Goal: Understand site structure: Understand site structure

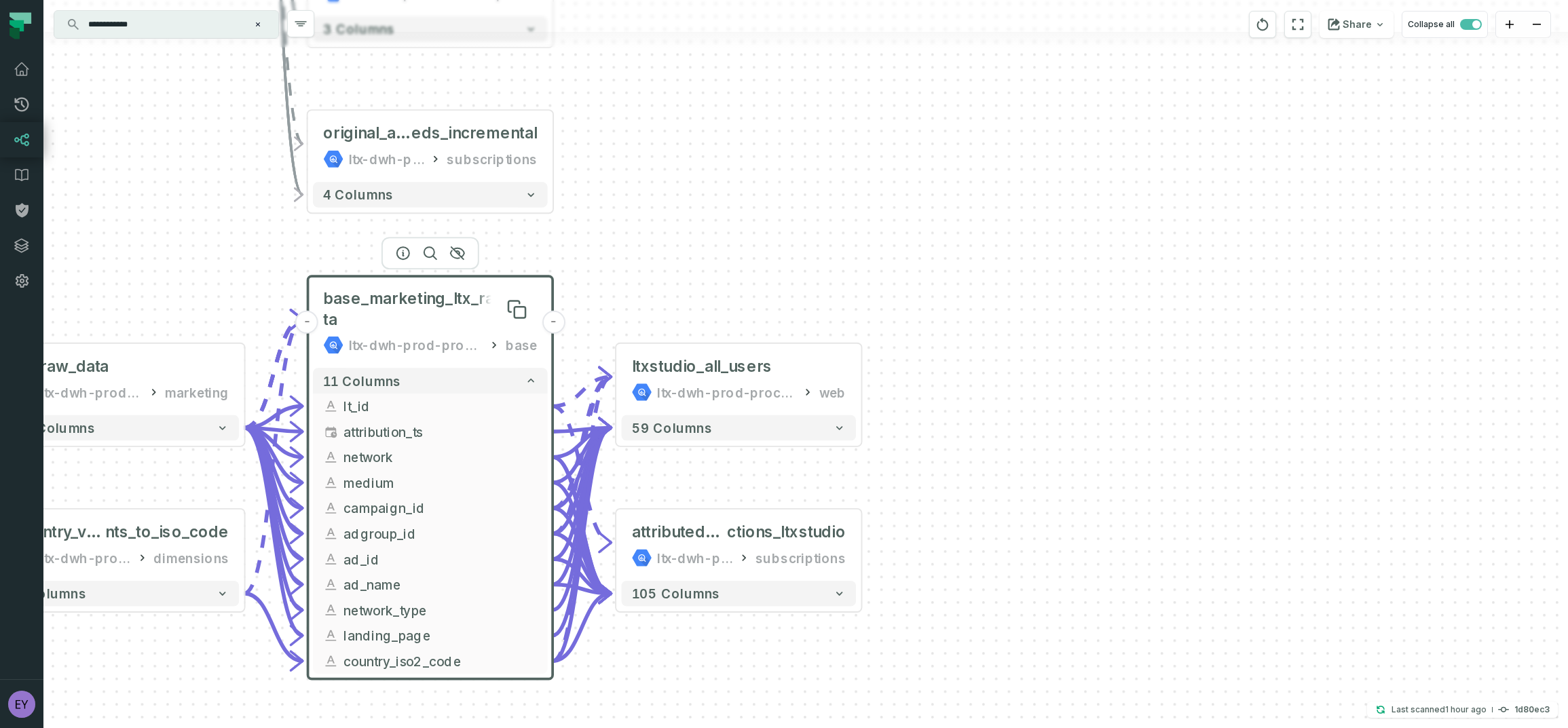
drag, startPoint x: 556, startPoint y: 165, endPoint x: 398, endPoint y: 306, distance: 211.8
click at [398, 306] on span "base_marketing_ltx_raw_data" at bounding box center [429, 309] width 214 height 40
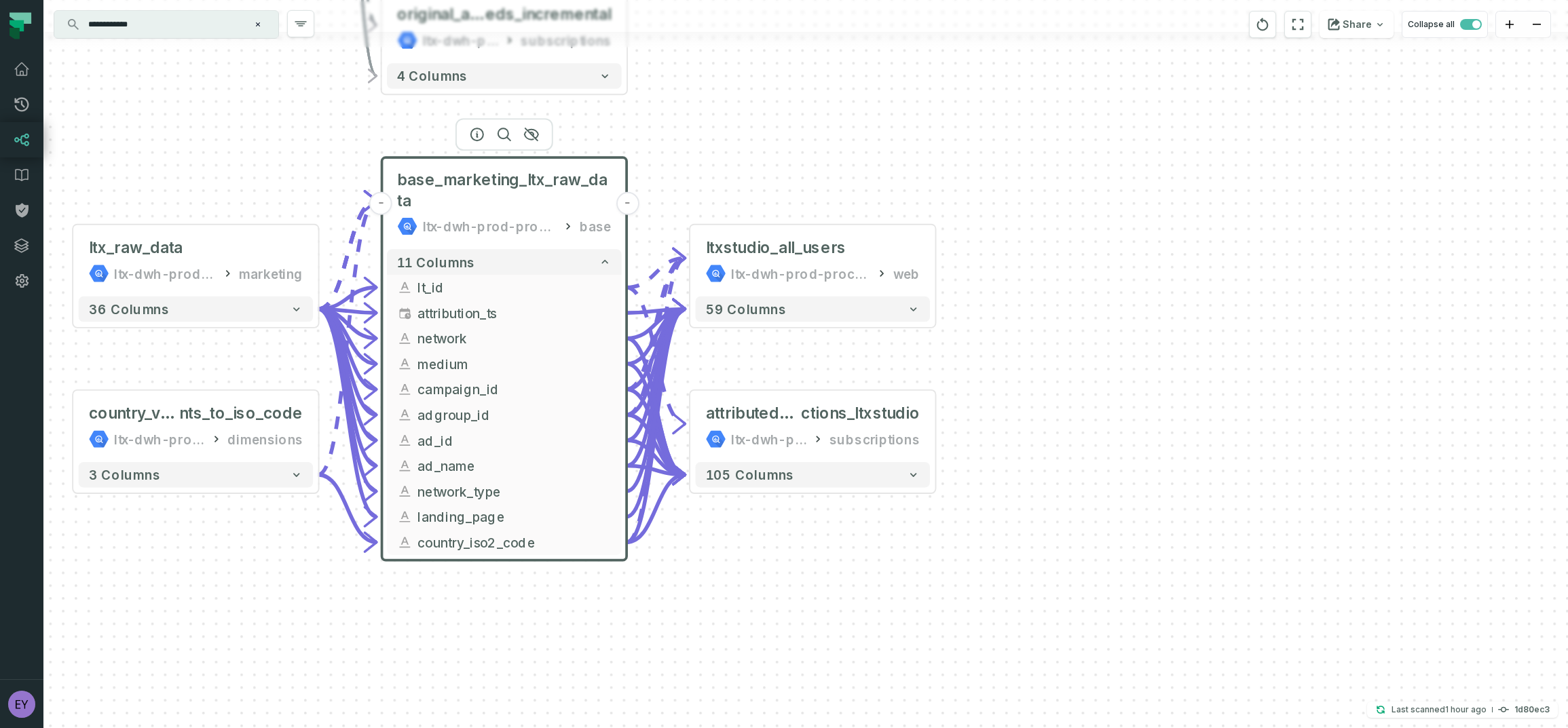
drag, startPoint x: 398, startPoint y: 306, endPoint x: 358, endPoint y: 232, distance: 84.1
click at [471, 188] on span "base_marketing_ltx_raw_data" at bounding box center [503, 190] width 214 height 40
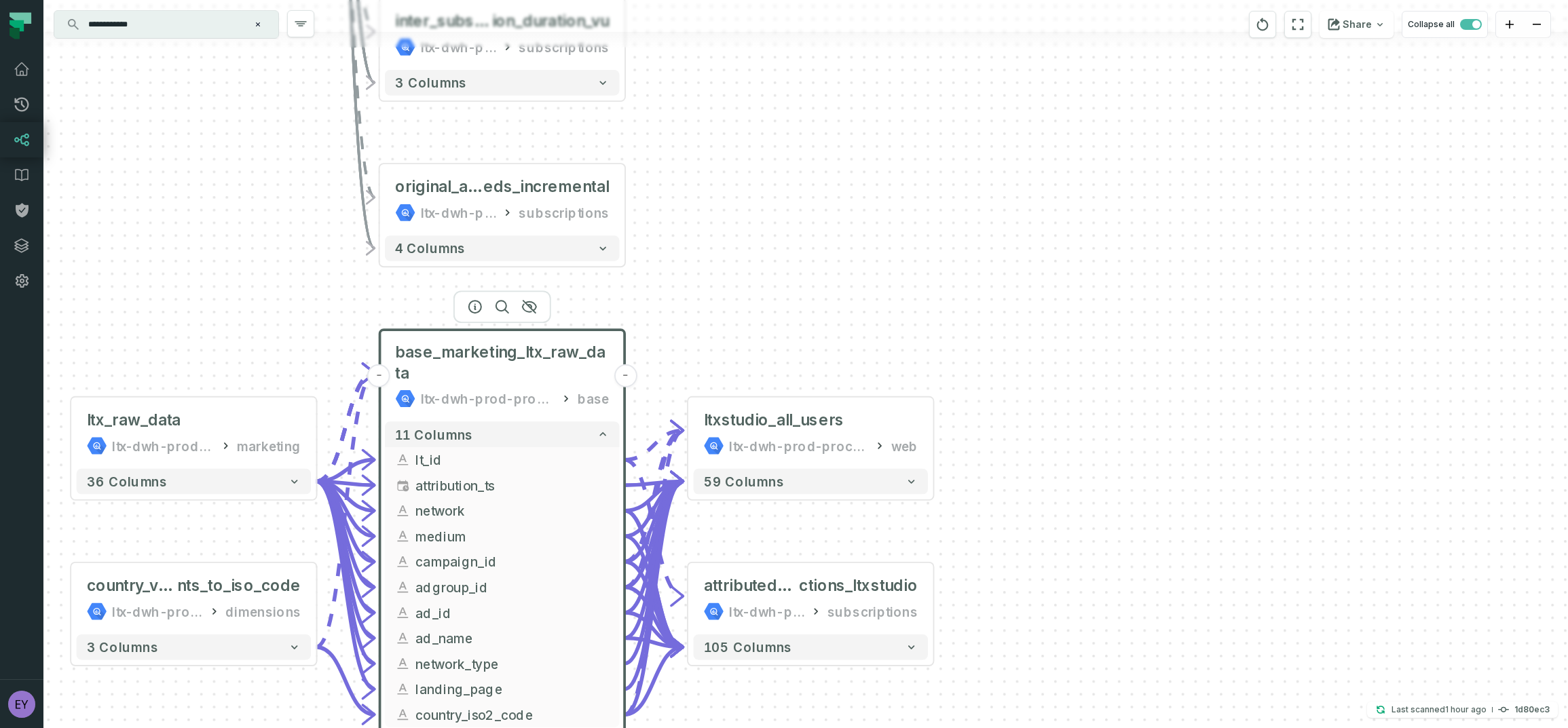
drag, startPoint x: 270, startPoint y: 160, endPoint x: 269, endPoint y: 332, distance: 172.0
click at [269, 332] on div "+ unified_transactions ltx-dwh-prod-processed subscriptions + 143 columns + ds_…" at bounding box center [805, 364] width 1524 height 728
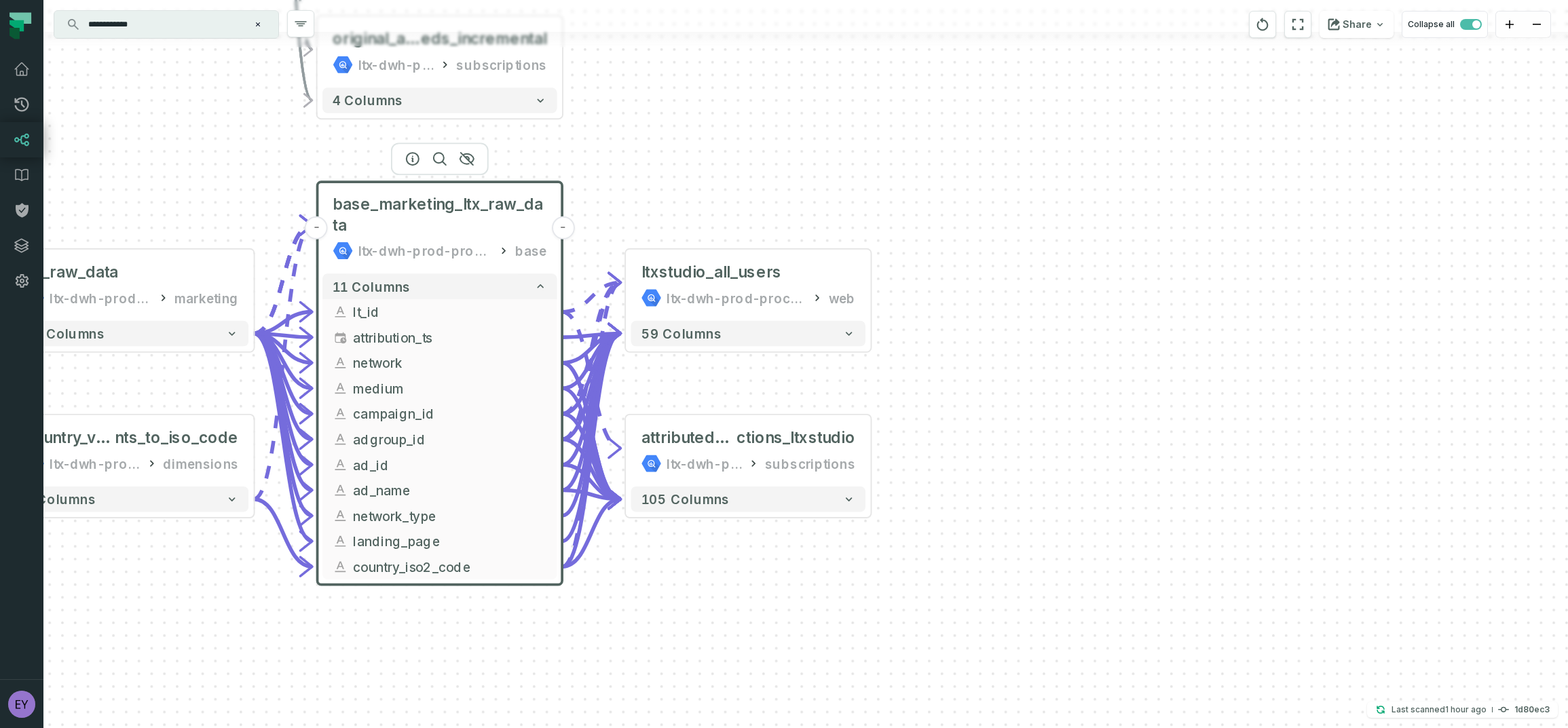
drag, startPoint x: 979, startPoint y: 325, endPoint x: 939, endPoint y: 179, distance: 151.4
click at [939, 179] on div "+ unified_transactions ltx-dwh-prod-processed subscriptions + 143 columns + ds_…" at bounding box center [805, 364] width 1524 height 728
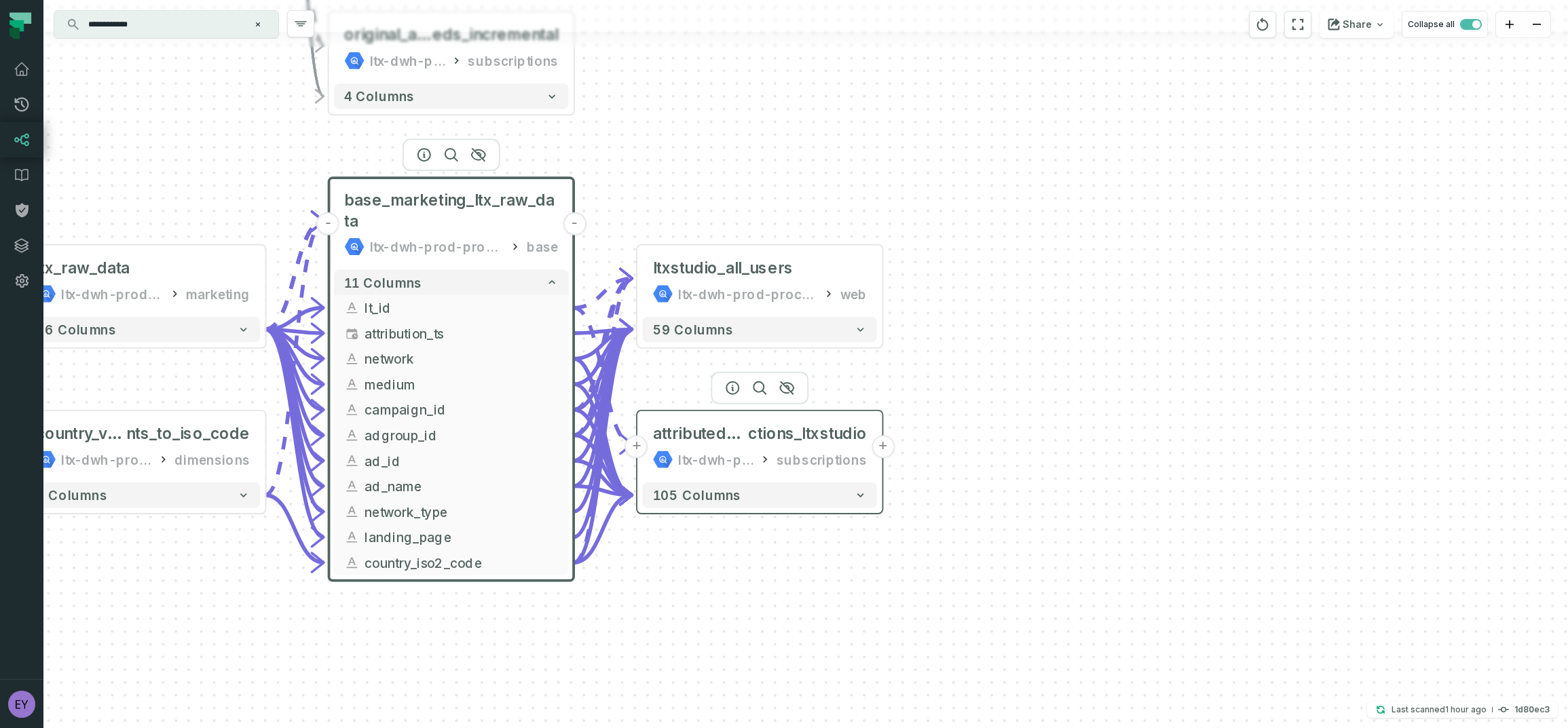
click at [882, 444] on button "+" at bounding box center [883, 446] width 23 height 23
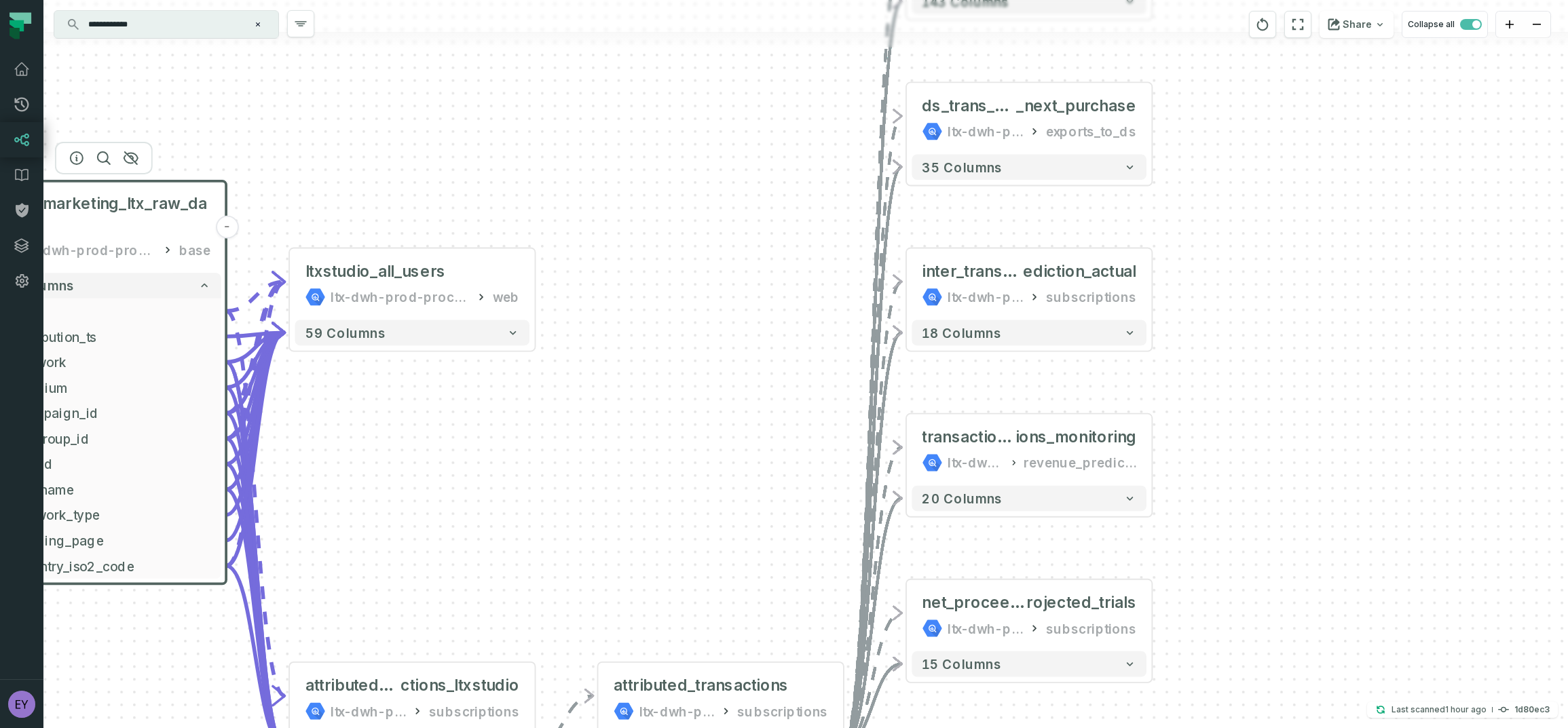
drag, startPoint x: 1103, startPoint y: 279, endPoint x: 688, endPoint y: 558, distance: 500.1
click at [688, 558] on div "+ unified_transactions ltx-dwh-prod-processed subscriptions + 143 columns + ds_…" at bounding box center [805, 364] width 1524 height 728
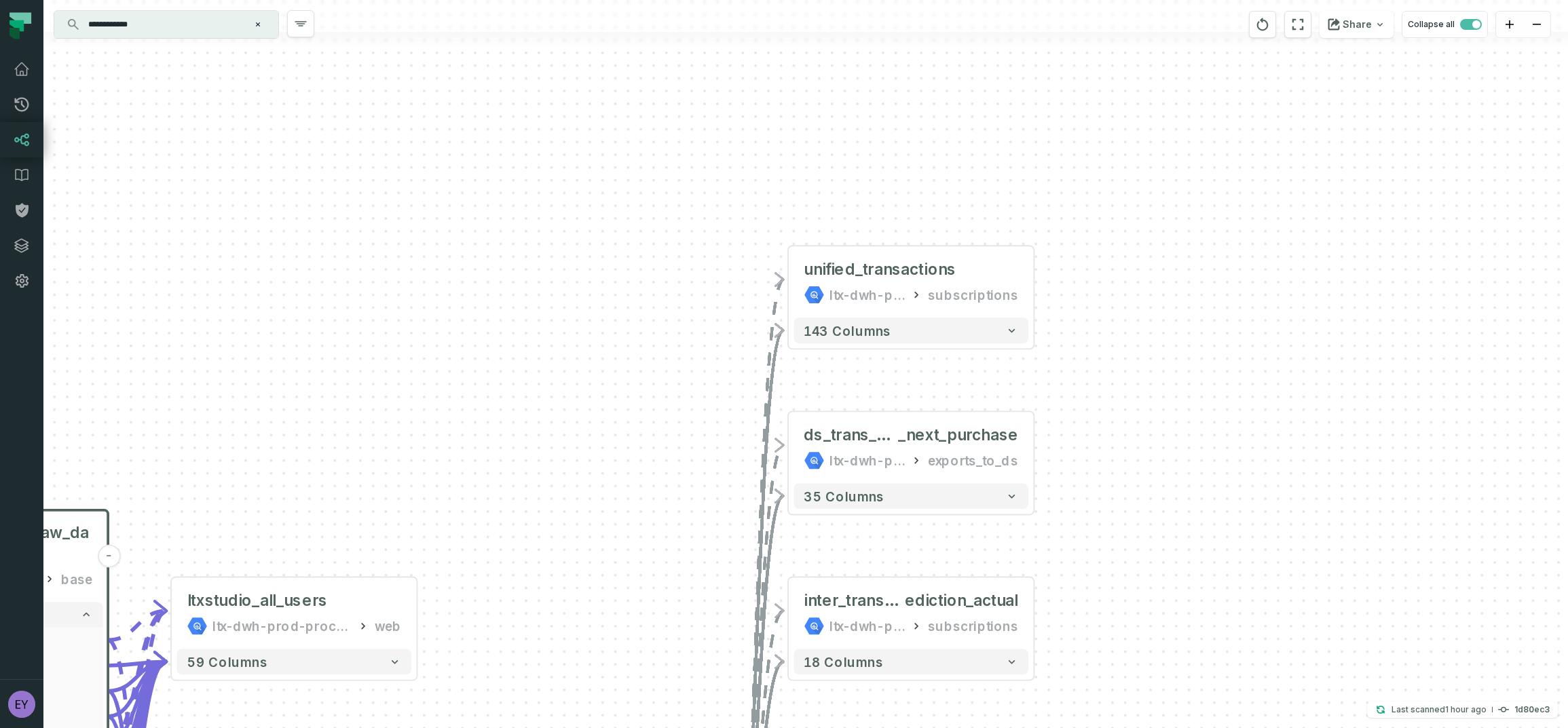
drag, startPoint x: 1203, startPoint y: 315, endPoint x: 1141, endPoint y: 682, distance: 372.2
click at [1141, 682] on div "+ unified_transactions ltx-dwh-prod-processed subscriptions + 143 columns + ds_…" at bounding box center [805, 364] width 1524 height 728
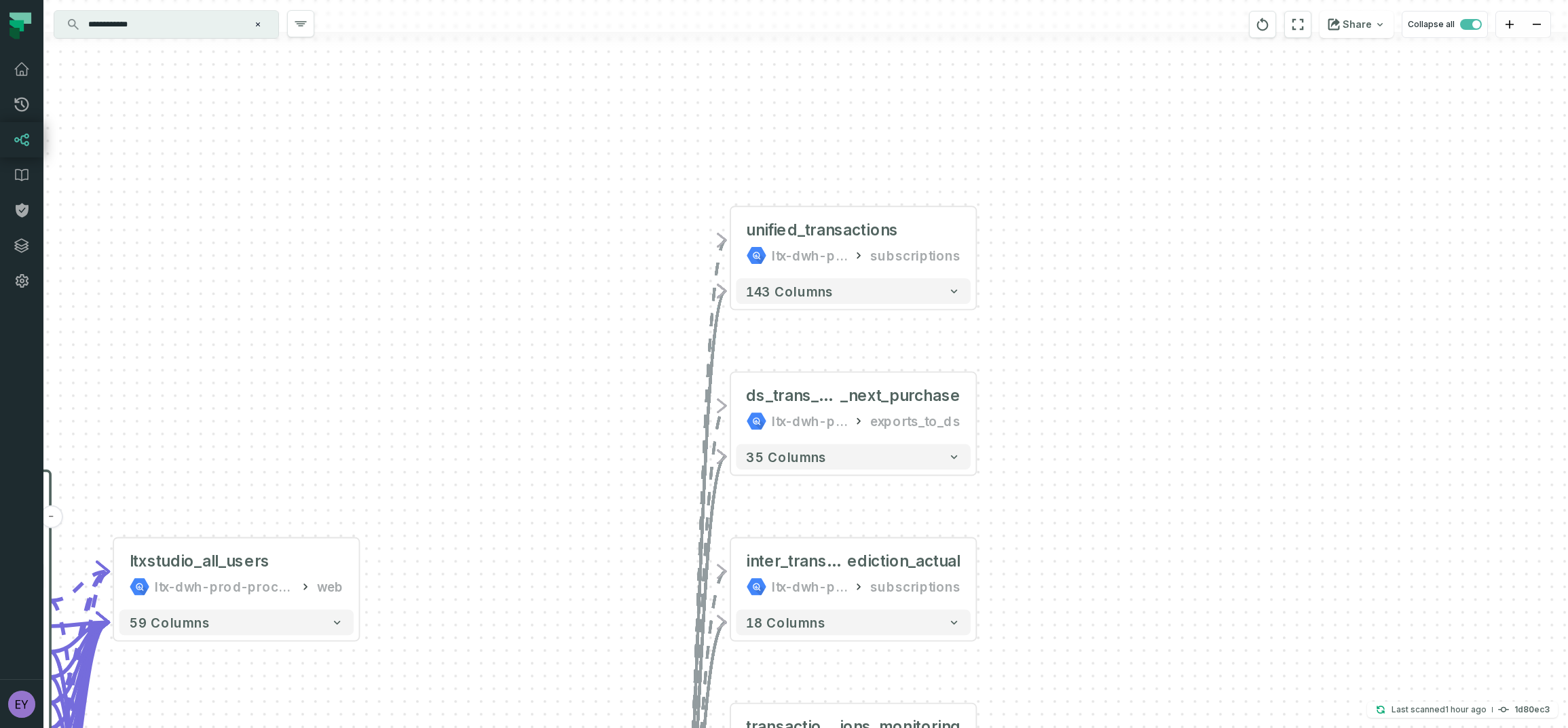
drag, startPoint x: 1200, startPoint y: 479, endPoint x: 1140, endPoint y: 322, distance: 168.1
click at [1140, 322] on div "+ unified_transactions ltx-dwh-prod-processed subscriptions + 143 columns + ds_…" at bounding box center [805, 364] width 1524 height 728
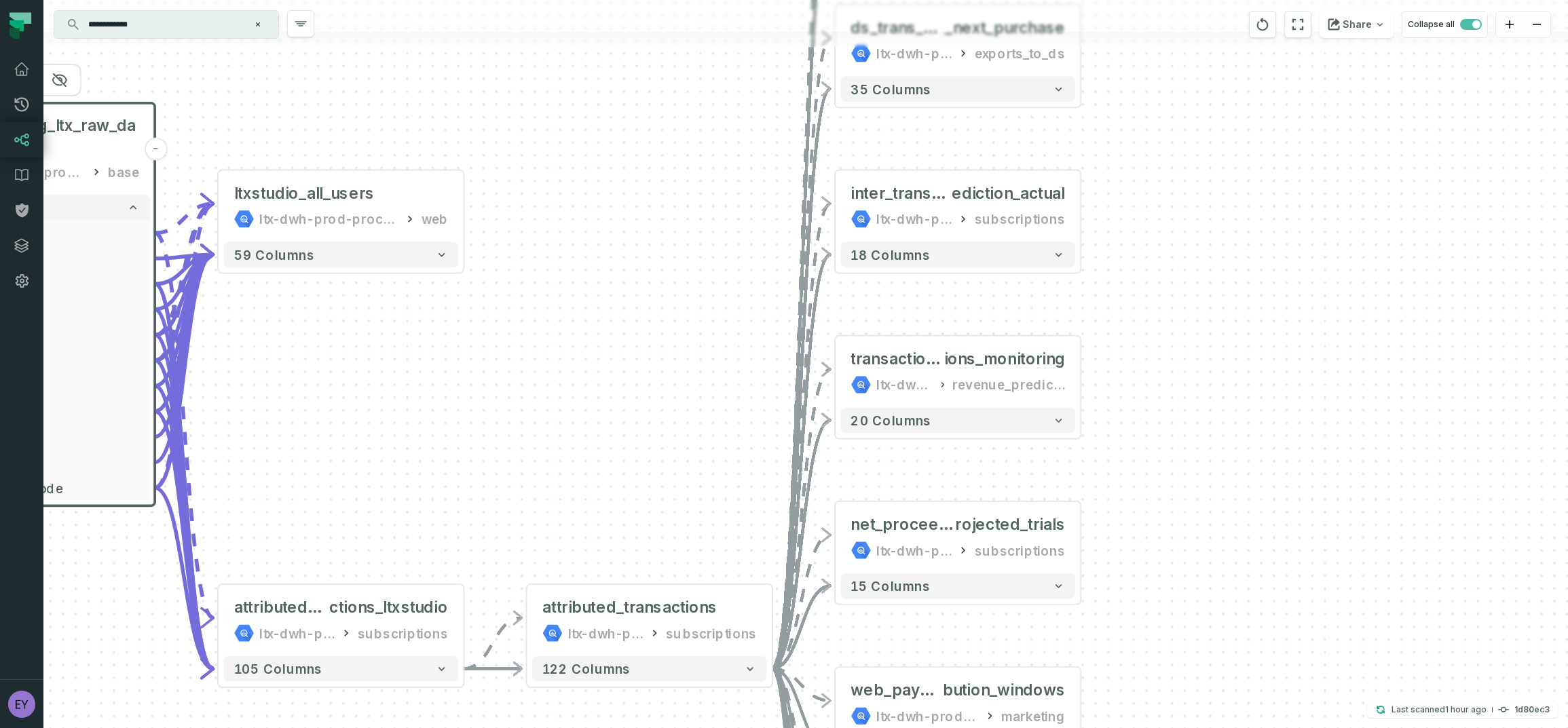
drag, startPoint x: 1194, startPoint y: 519, endPoint x: 1310, endPoint y: 211, distance: 329.1
click at [1310, 211] on div "+ unified_transactions ltx-dwh-prod-processed subscriptions + 143 columns + ds_…" at bounding box center [805, 364] width 1524 height 728
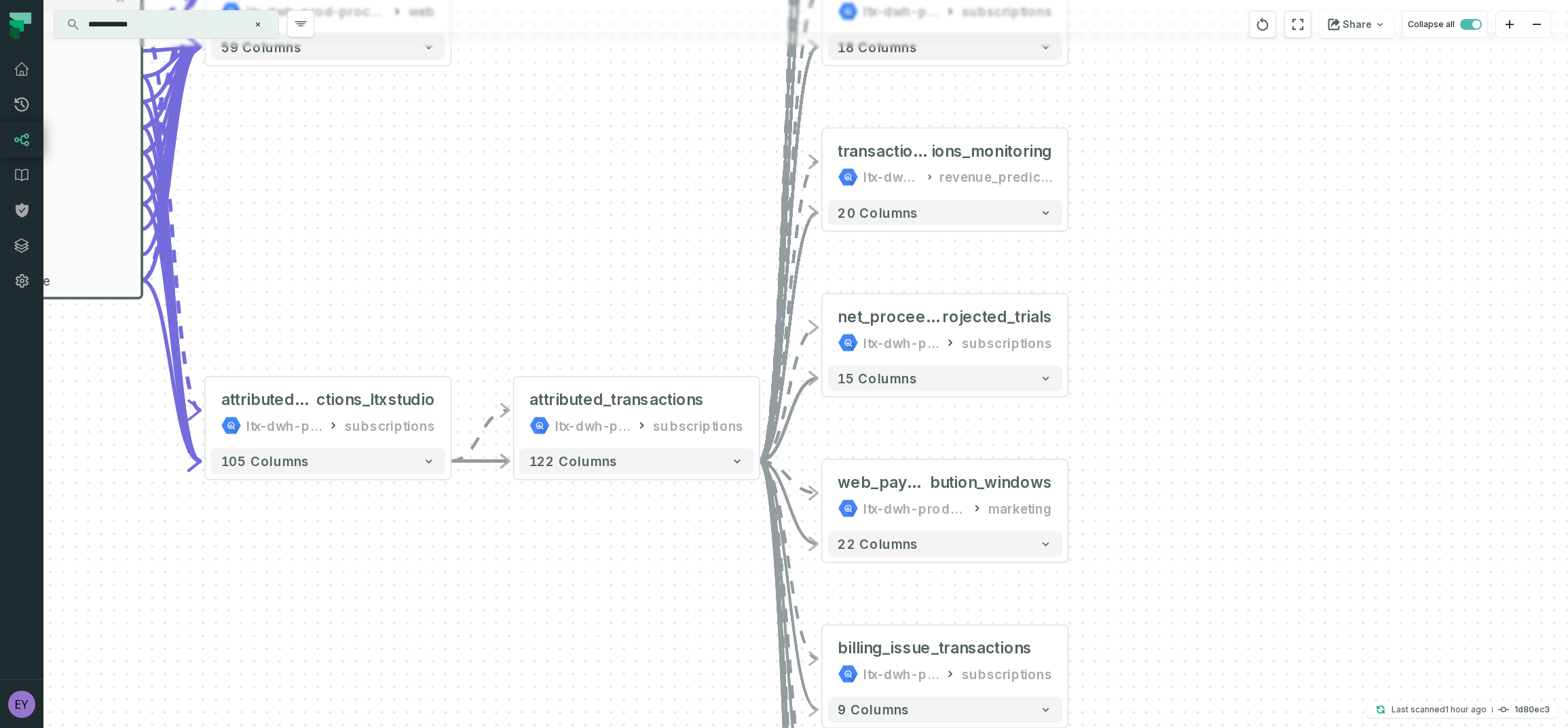
drag, startPoint x: 1271, startPoint y: 482, endPoint x: 1261, endPoint y: 298, distance: 184.3
click at [1261, 298] on div "+ unified_transactions ltx-dwh-prod-processed subscriptions + 143 columns + ds_…" at bounding box center [805, 364] width 1524 height 728
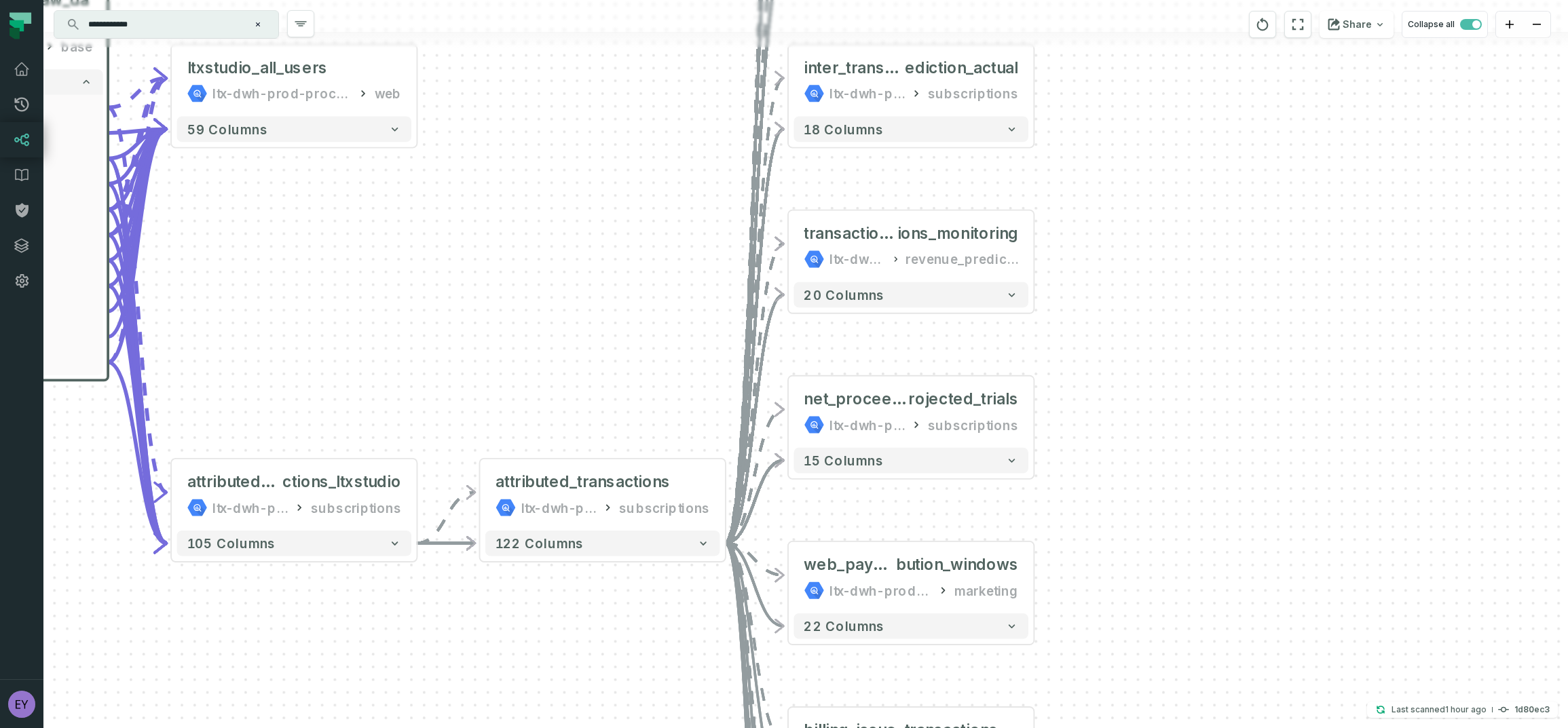
drag, startPoint x: 1180, startPoint y: 348, endPoint x: 1146, endPoint y: 429, distance: 87.8
click at [1146, 429] on div "+ unified_transactions ltx-dwh-prod-processed subscriptions + 143 columns + ds_…" at bounding box center [805, 364] width 1524 height 728
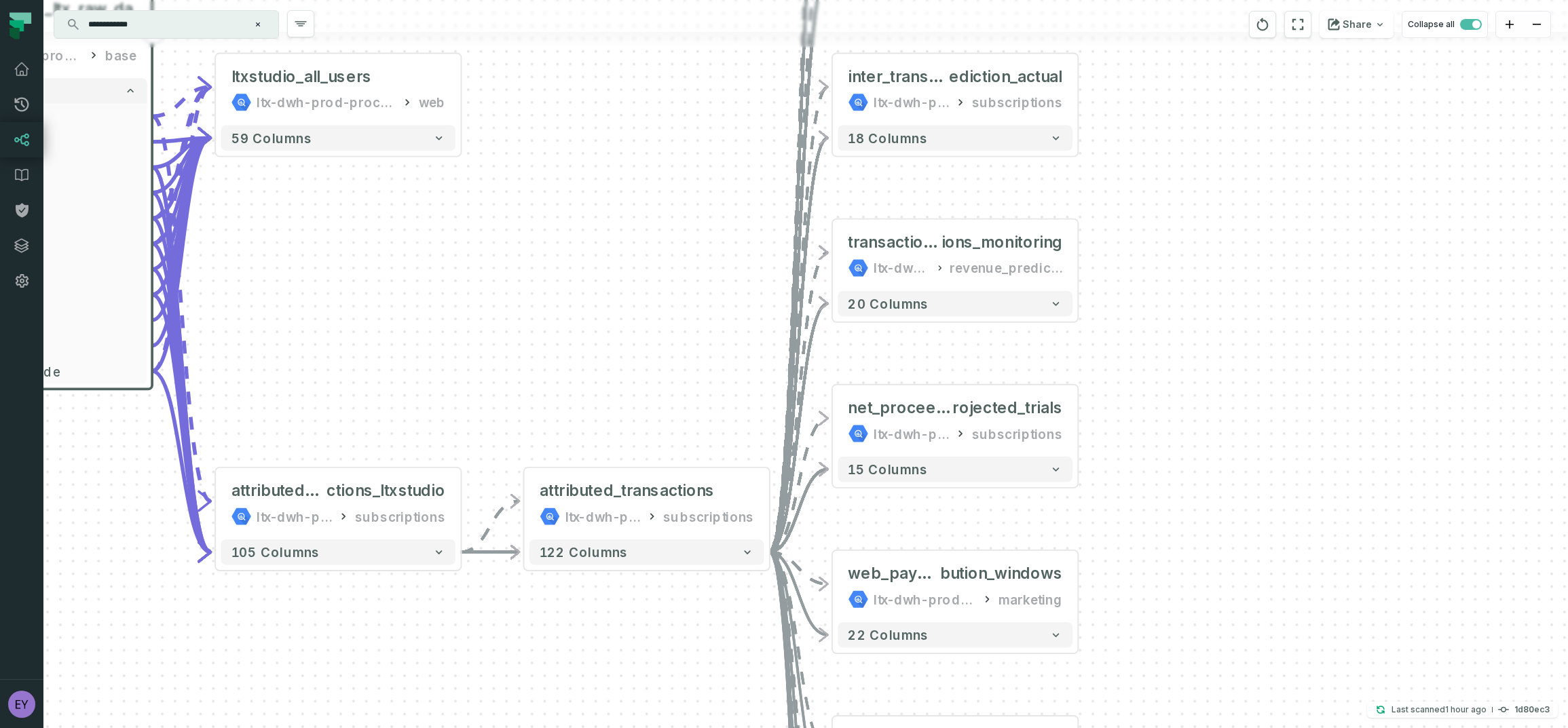
drag, startPoint x: 1200, startPoint y: 162, endPoint x: 1182, endPoint y: 198, distance: 40.2
click at [1238, 170] on div "+ unified_transactions ltx-dwh-prod-processed subscriptions + 143 columns + ds_…" at bounding box center [805, 364] width 1524 height 728
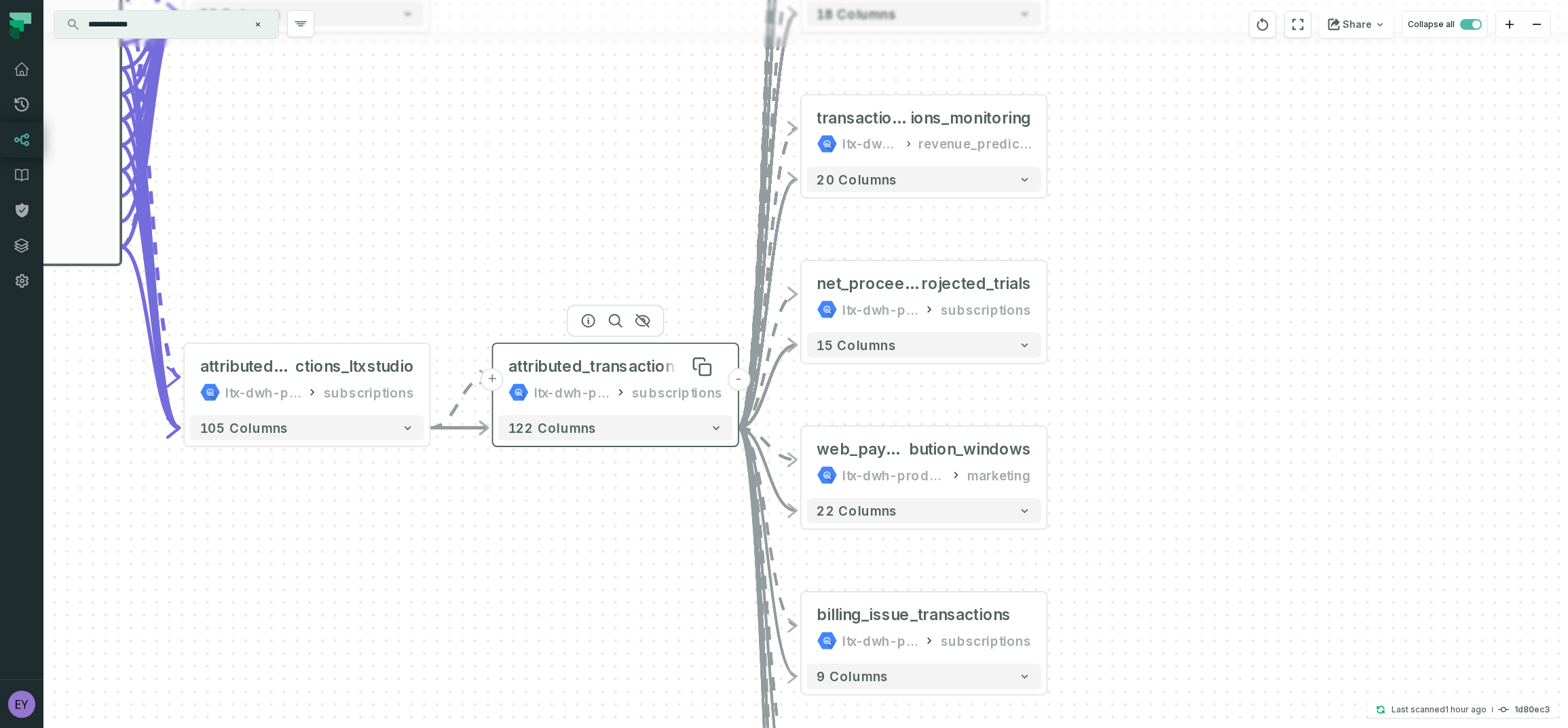
drag, startPoint x: 656, startPoint y: 497, endPoint x: 626, endPoint y: 364, distance: 136.3
click at [626, 364] on div "attributed_transactions" at bounding box center [595, 367] width 174 height 21
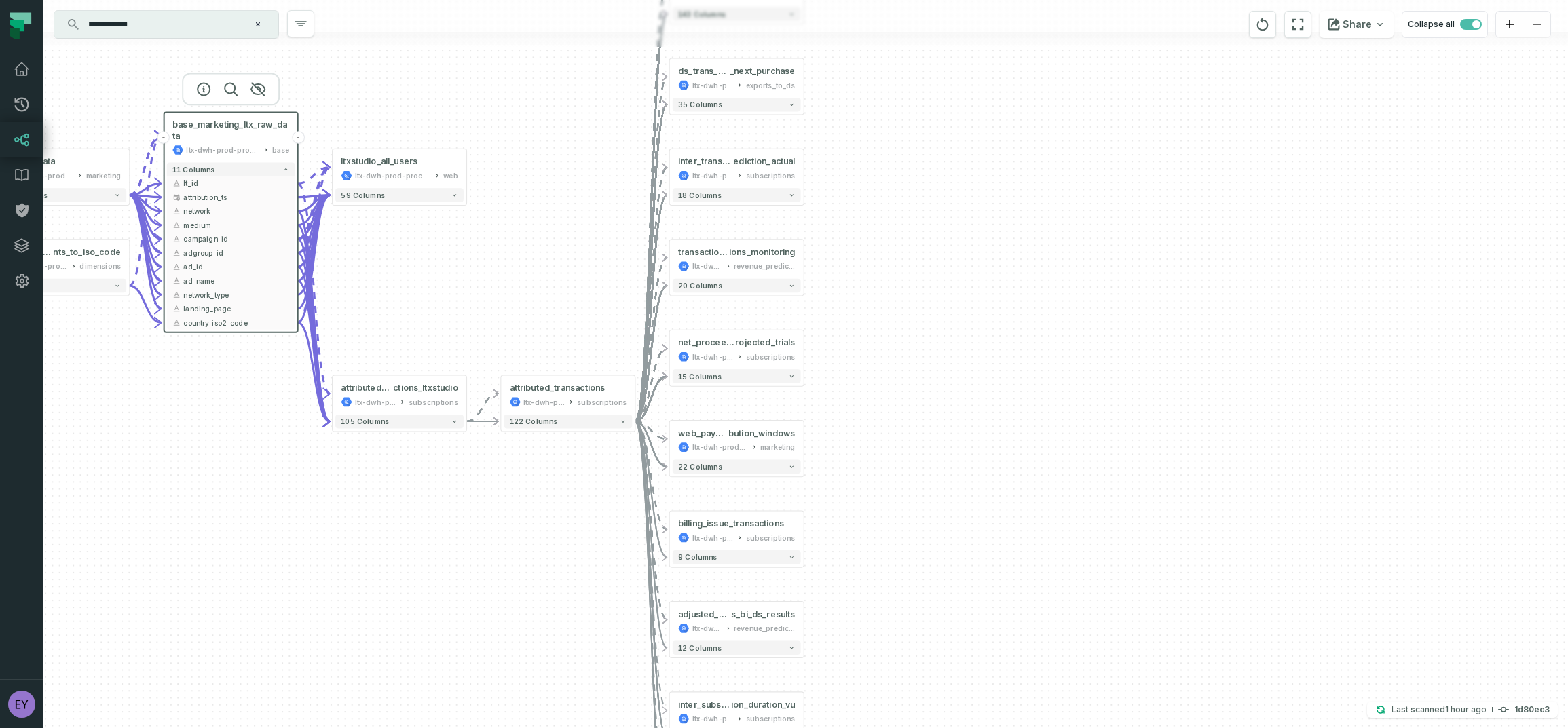
drag, startPoint x: 314, startPoint y: 264, endPoint x: 407, endPoint y: 332, distance: 115.2
click at [407, 332] on div "+ unified_transactions ltx-dwh-prod-processed subscriptions + 143 columns + ds_…" at bounding box center [805, 364] width 1524 height 728
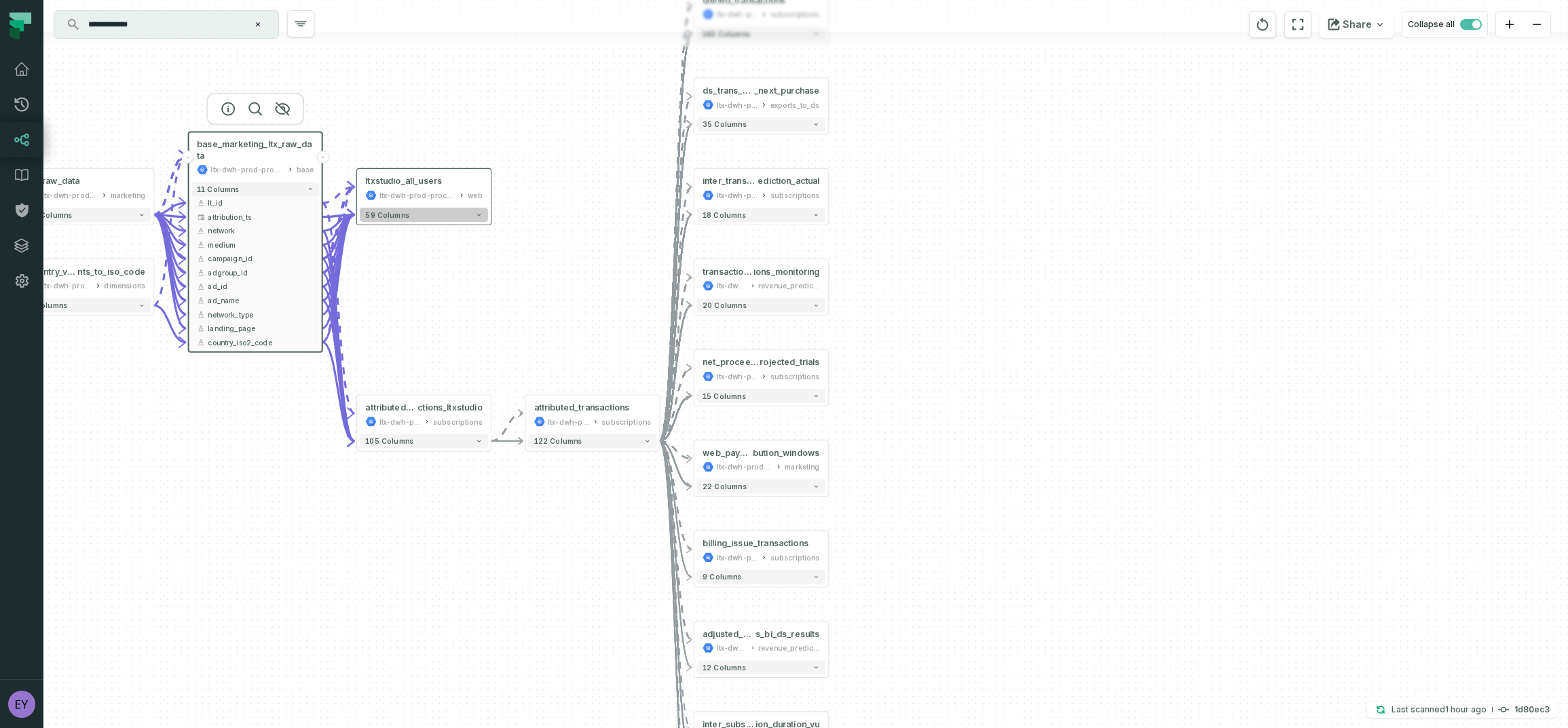
click at [477, 215] on icon "button" at bounding box center [479, 215] width 3 height 2
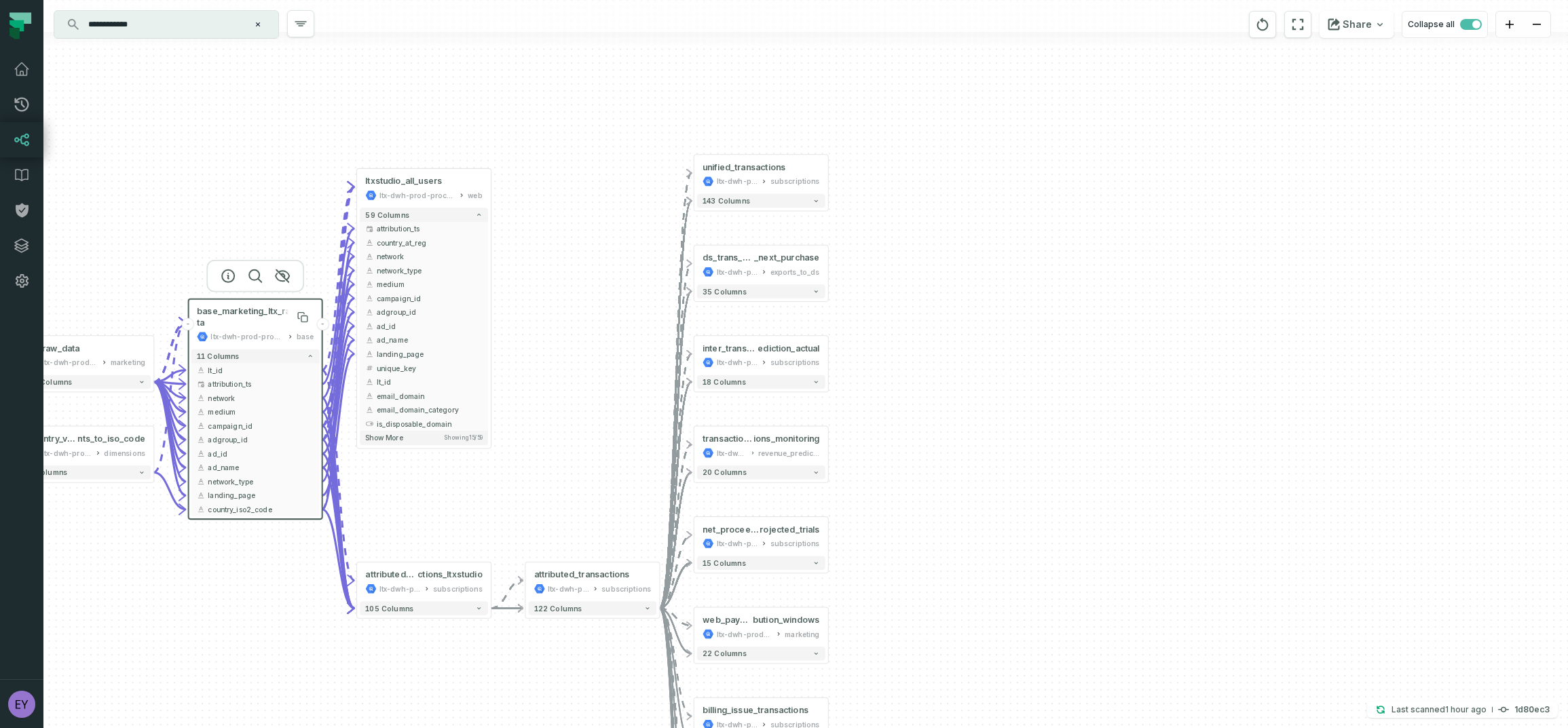
click at [277, 309] on span "base_marketing_ltx_raw_data" at bounding box center [255, 317] width 117 height 22
click at [300, 316] on icon at bounding box center [301, 315] width 6 height 6
